Goal: Check status: Check status

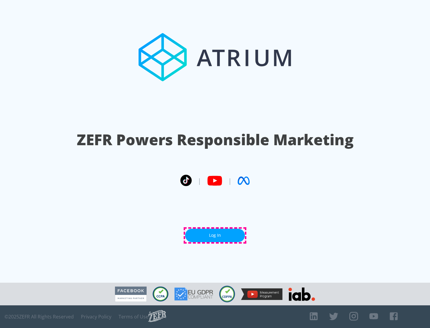
click at [215, 236] on link "Log In" at bounding box center [215, 235] width 60 height 13
